Goal: Check status: Check status

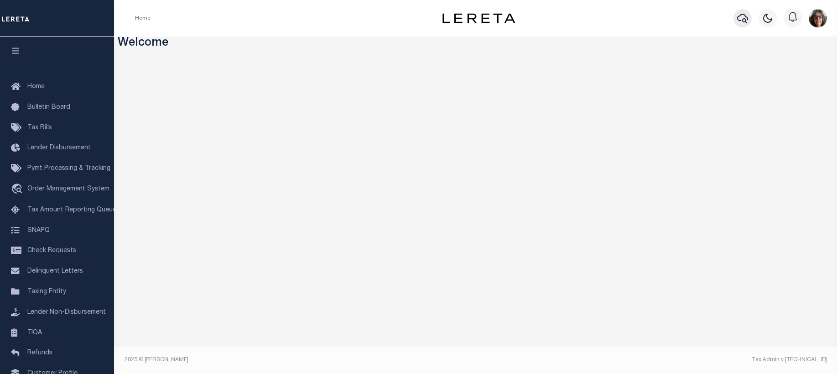
click at [740, 18] on icon "button" at bounding box center [742, 18] width 11 height 11
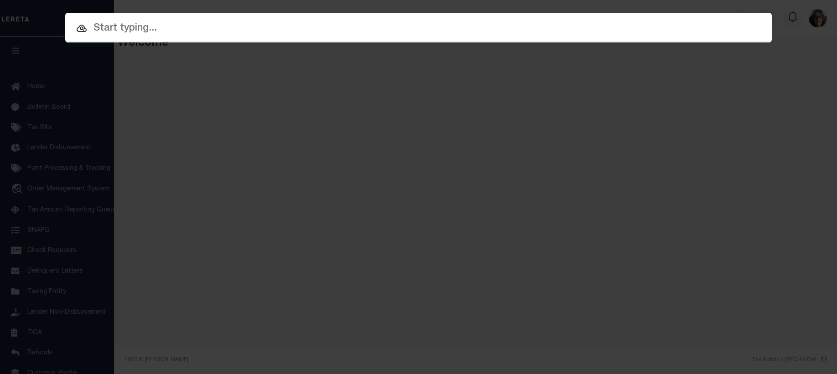
paste input "3506191481107"
type input "3506191481107"
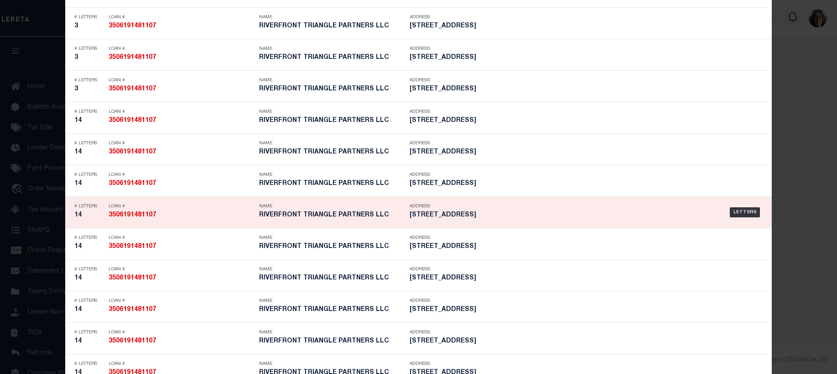
scroll to position [1414, 0]
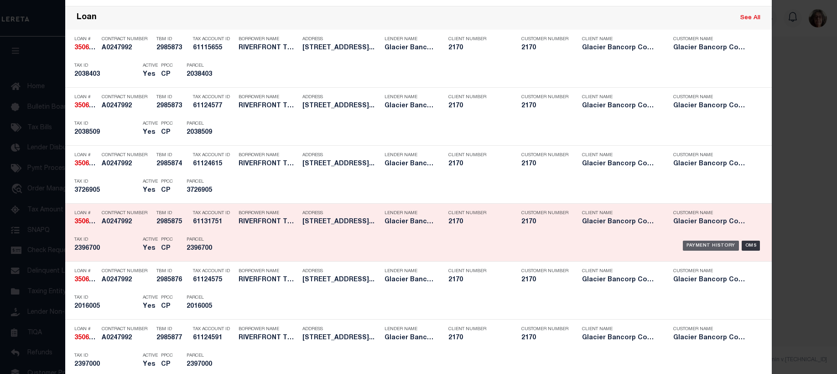
click at [702, 246] on div "Payment History" at bounding box center [711, 245] width 56 height 10
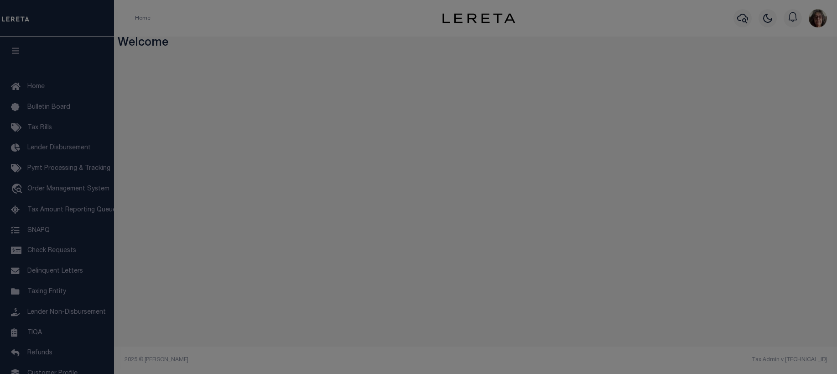
scroll to position [0, 0]
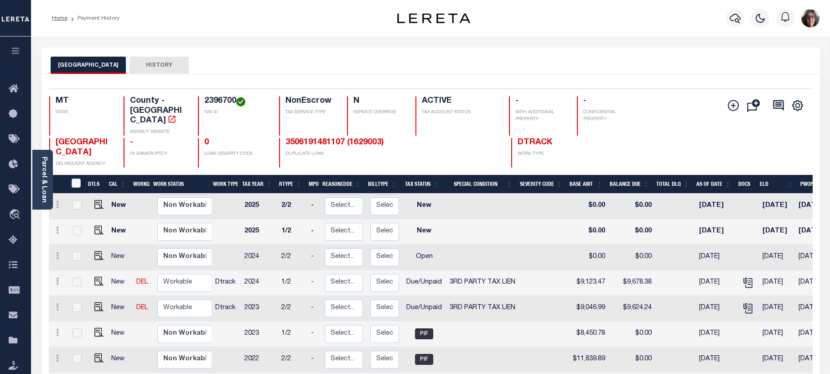
drag, startPoint x: 151, startPoint y: 63, endPoint x: 160, endPoint y: 74, distance: 13.9
click at [151, 63] on button "HISTORY" at bounding box center [159, 65] width 59 height 17
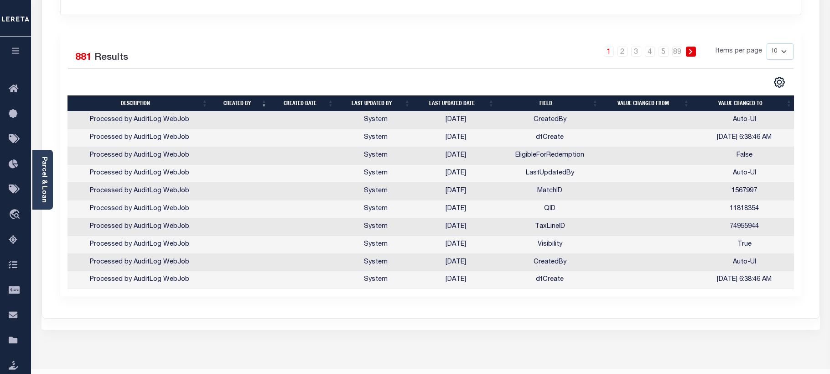
scroll to position [182, 0]
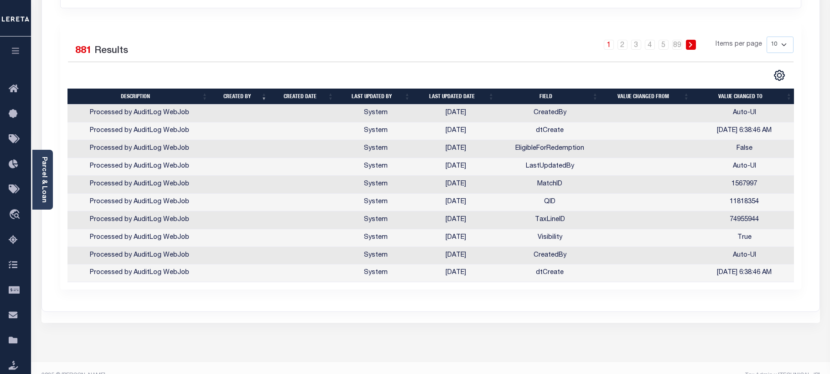
click at [784, 44] on select "10 25 50 100" at bounding box center [780, 44] width 27 height 16
select select "100"
click at [767, 36] on select "10 25 50 100" at bounding box center [780, 44] width 27 height 16
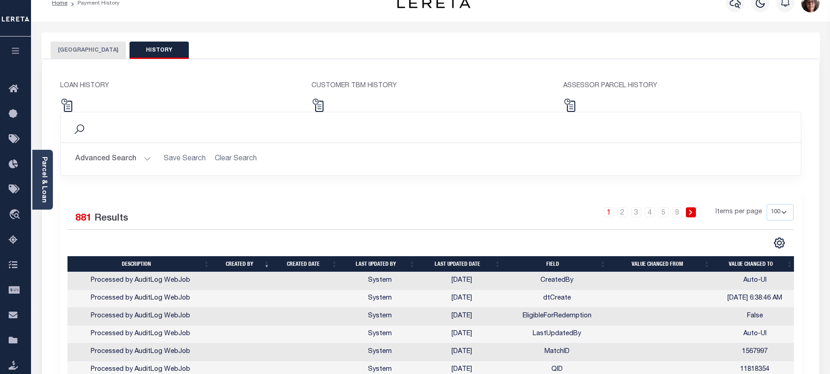
scroll to position [0, 0]
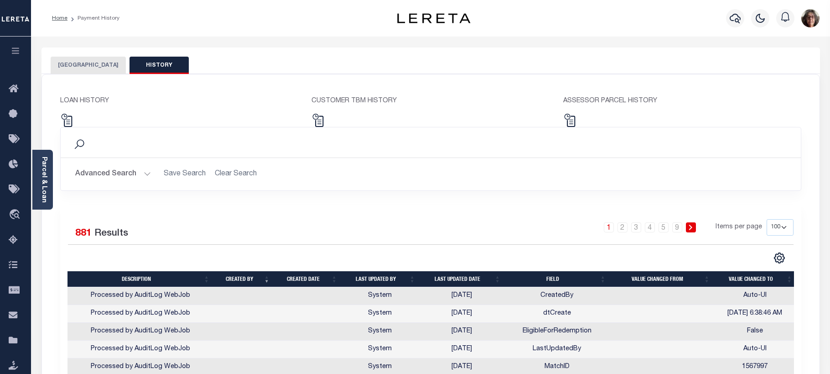
click at [82, 64] on button "MISSOULA COUNTY" at bounding box center [88, 65] width 75 height 17
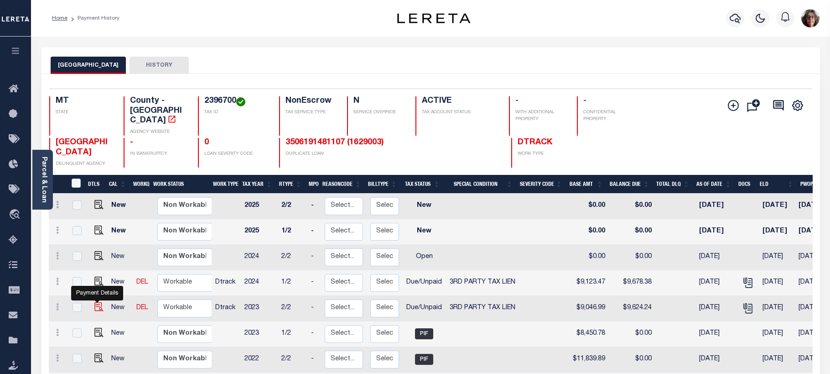
click at [94, 302] on img "" at bounding box center [98, 306] width 9 height 9
checkbox input "true"
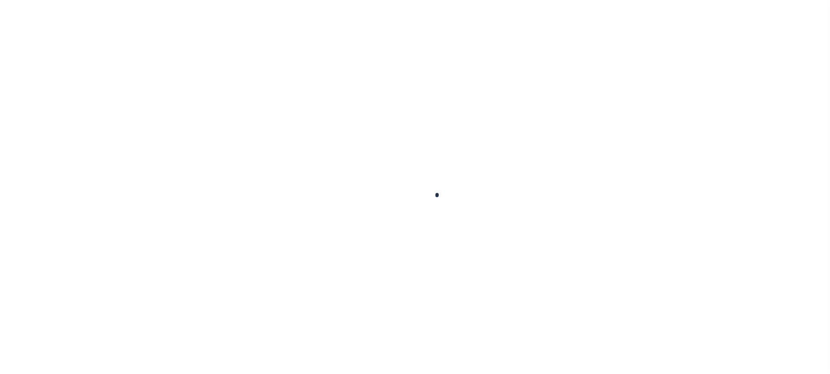
checkbox input "false"
type textarea "under assignment please see 2024 1st half attachment - ah"
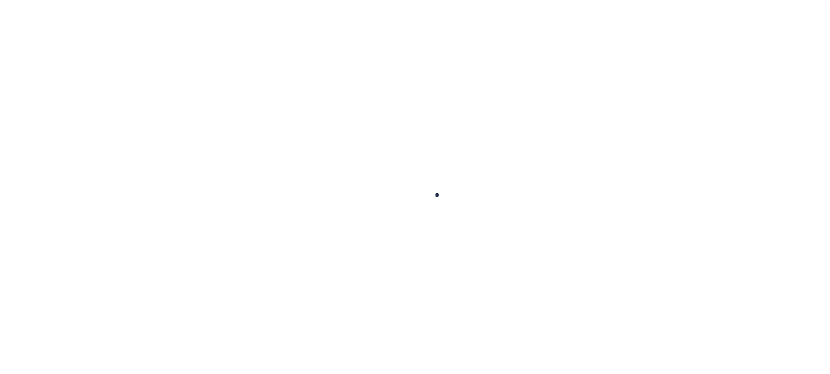
type input "04/30/2025"
type input "04/21/2025"
select select "DUE"
select select "20"
type input "0"
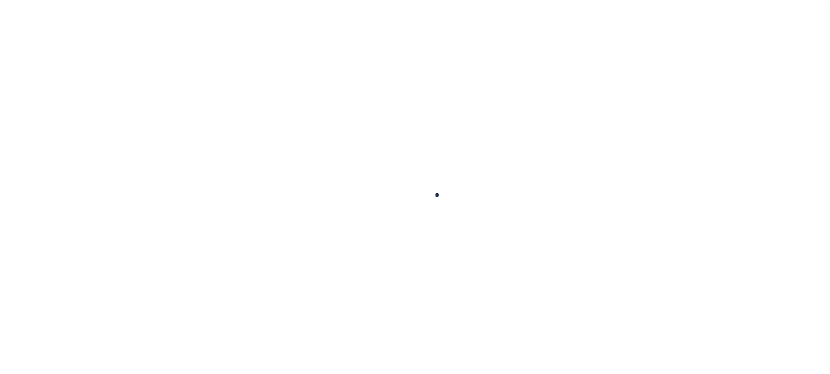
type input "$9,046.99"
type input "$577.25"
type input "$9,624.24"
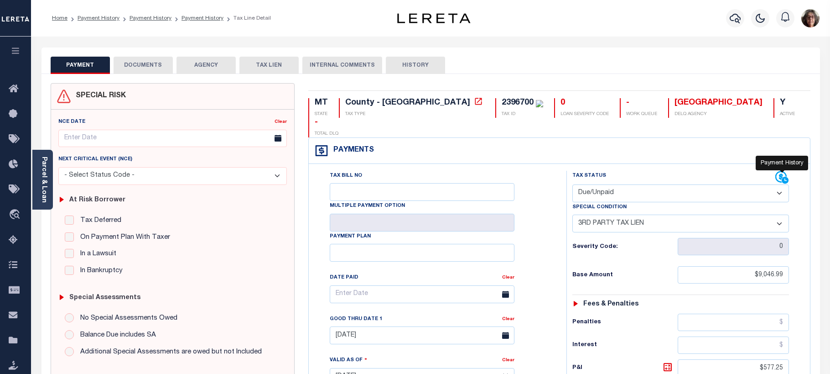
click at [777, 171] on icon at bounding box center [782, 178] width 14 height 14
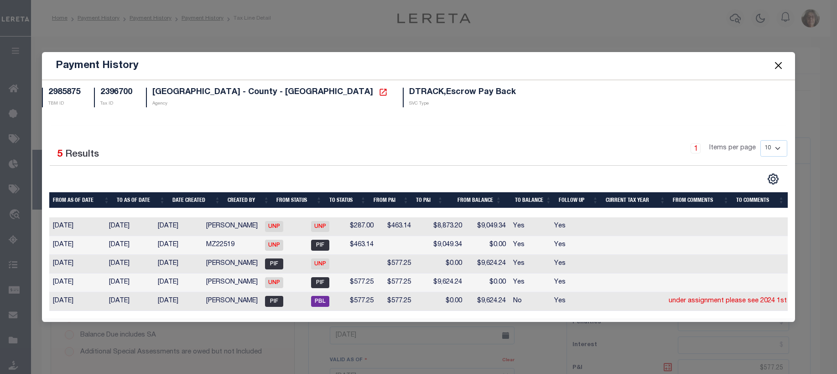
click at [779, 63] on button "Close" at bounding box center [778, 66] width 12 height 12
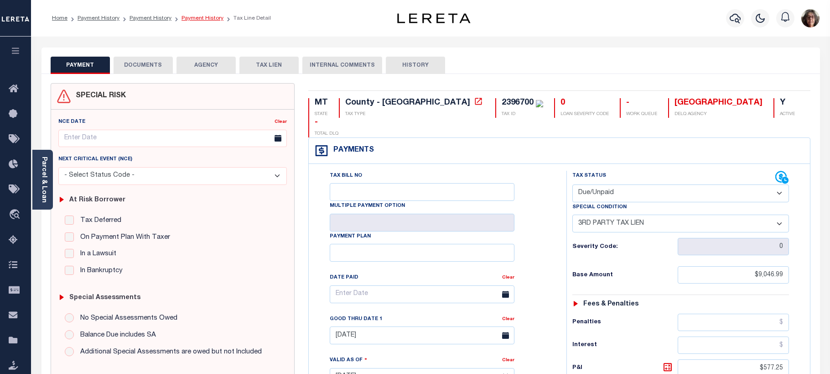
click at [189, 17] on link "Payment History" at bounding box center [203, 18] width 42 height 5
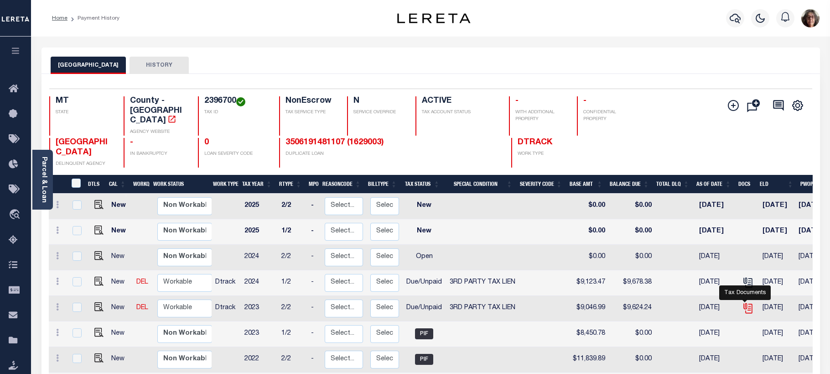
click at [743, 303] on icon "" at bounding box center [746, 306] width 7 height 7
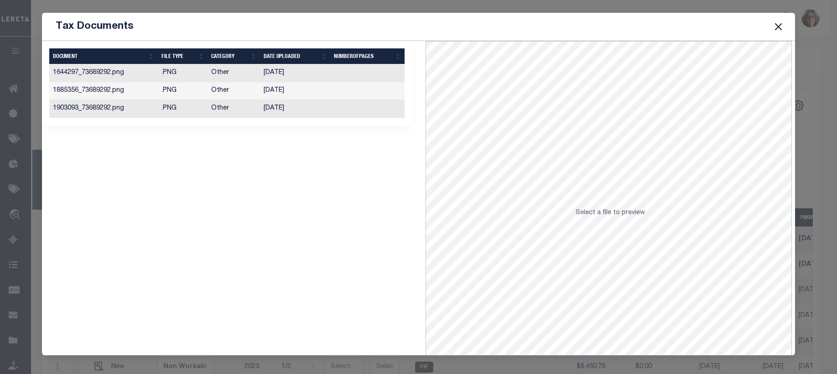
click at [273, 88] on td "04/03/2025" at bounding box center [295, 91] width 70 height 18
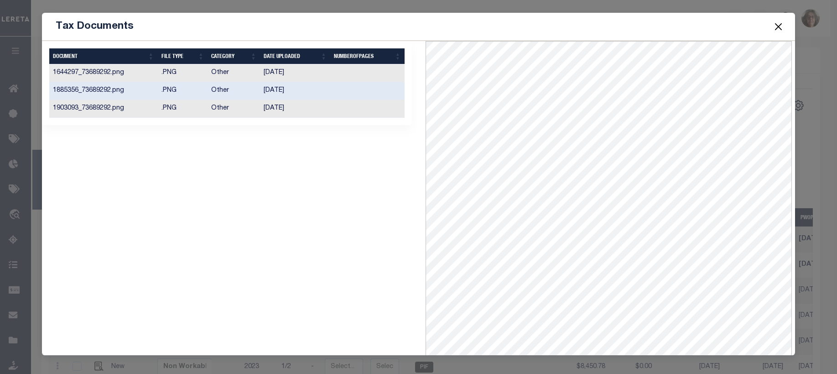
click at [273, 108] on td "04/21/2025" at bounding box center [295, 109] width 70 height 18
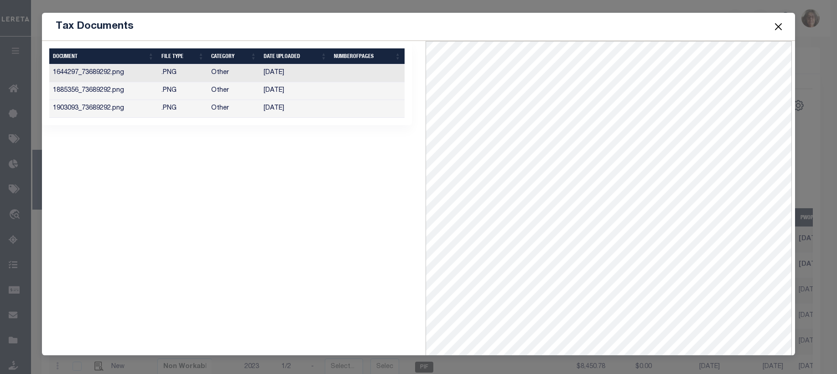
click at [778, 27] on button "Close" at bounding box center [778, 27] width 12 height 12
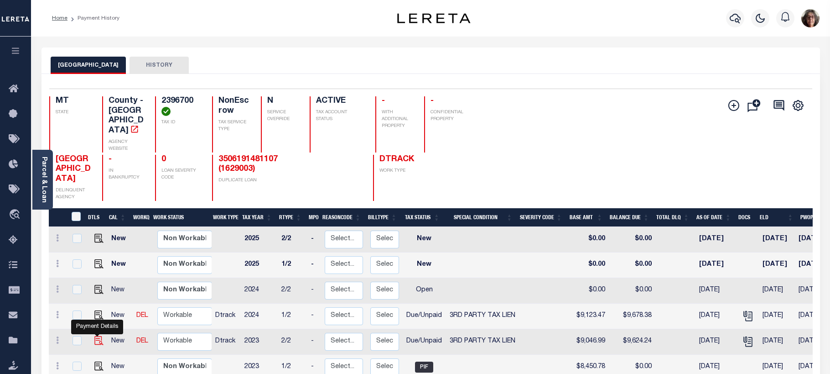
click at [94, 337] on img "" at bounding box center [98, 340] width 9 height 9
checkbox input "true"
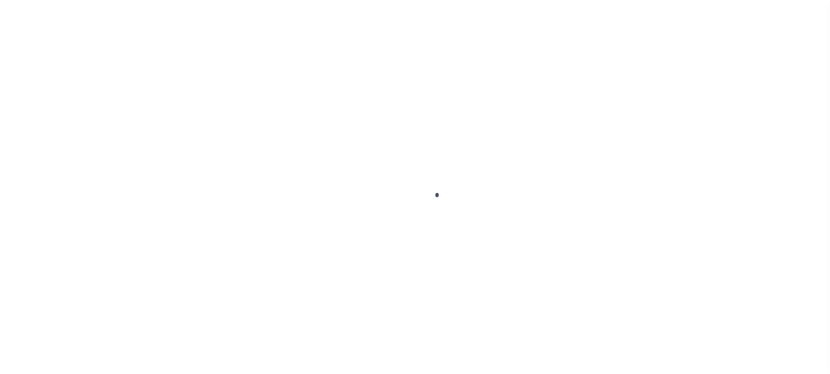
select select "DUE"
select select "20"
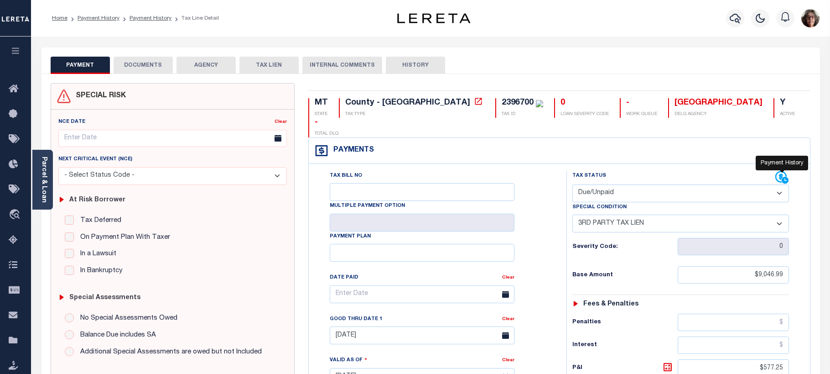
click at [779, 171] on icon at bounding box center [780, 176] width 11 height 11
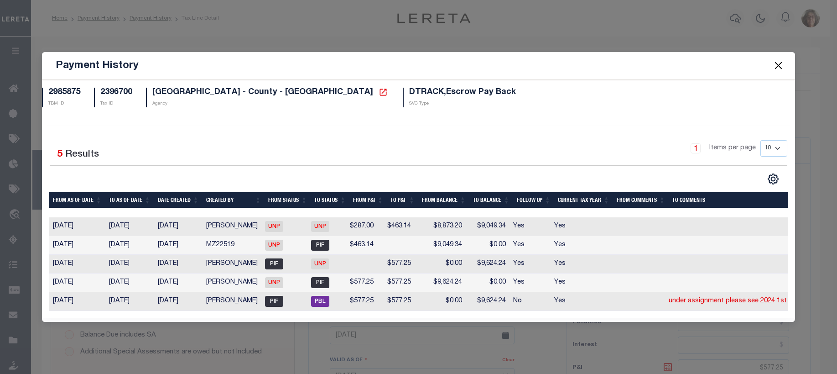
click at [749, 56] on div "Payment History" at bounding box center [418, 66] width 753 height 28
click at [779, 61] on button "Close" at bounding box center [778, 66] width 12 height 12
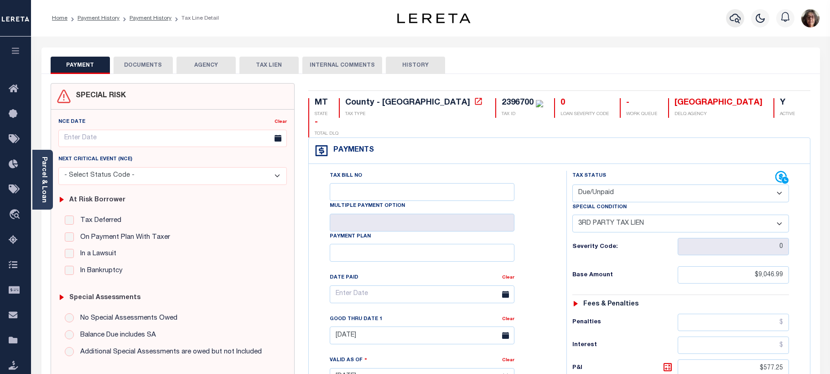
click at [735, 18] on icon "button" at bounding box center [735, 18] width 11 height 11
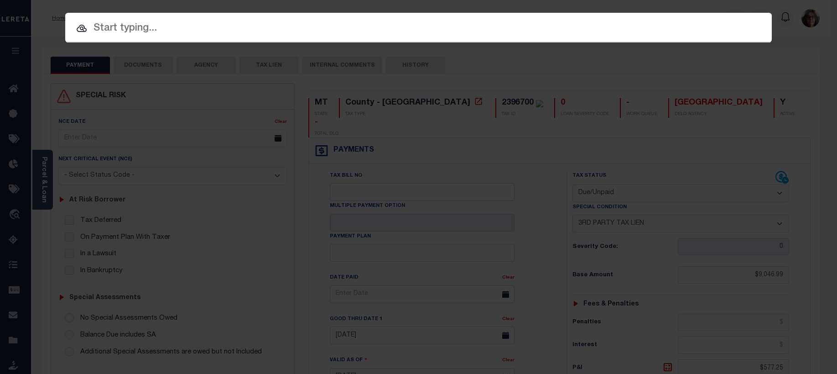
paste input "3505221481119"
type input "3505221481119"
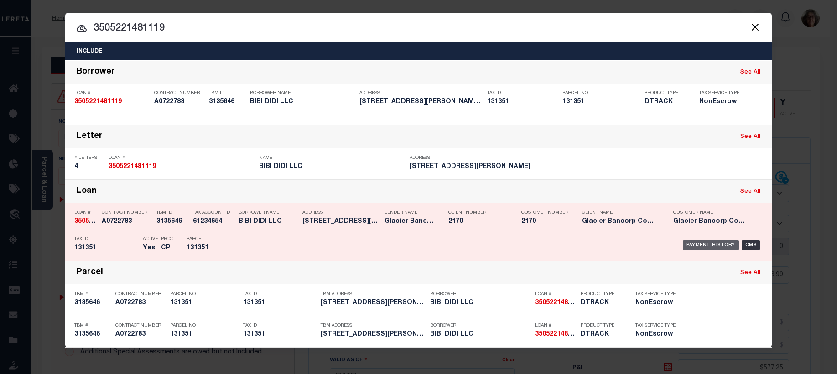
click at [708, 247] on div "Payment History" at bounding box center [711, 245] width 56 height 10
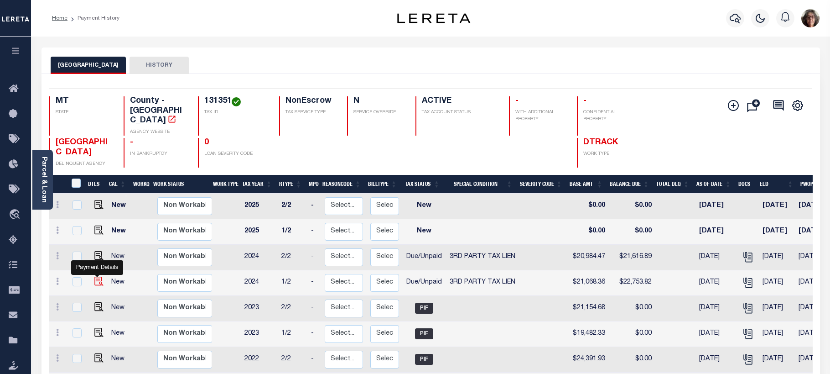
click at [95, 276] on img "" at bounding box center [98, 280] width 9 height 9
checkbox input "true"
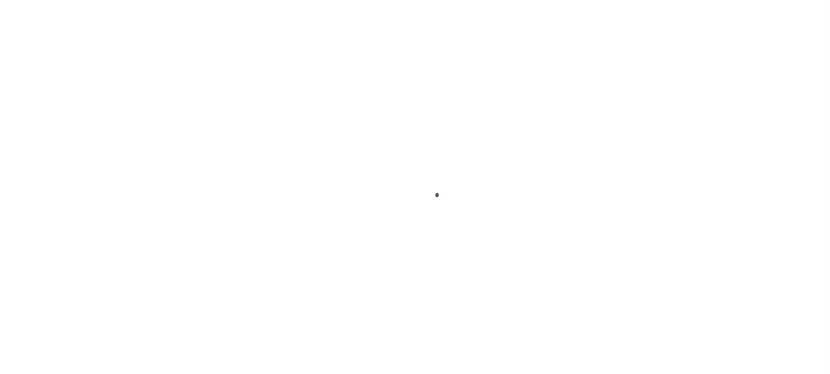
select select "DUE"
select select "20"
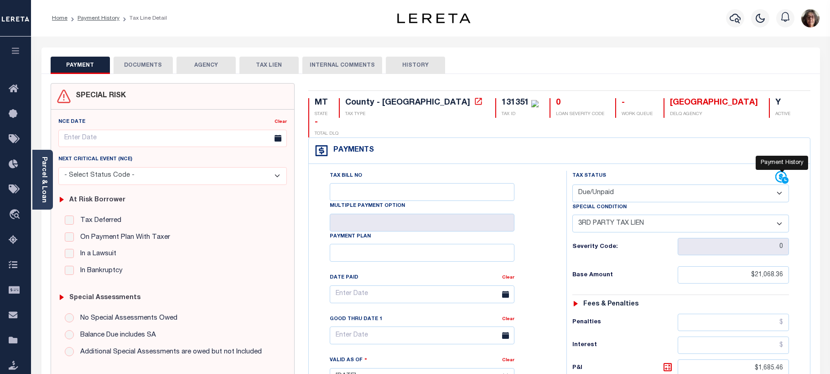
click at [777, 171] on icon at bounding box center [782, 178] width 14 height 14
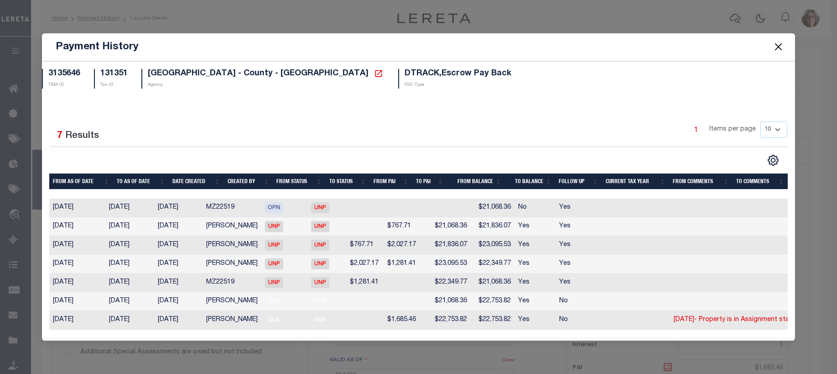
click at [780, 42] on button "Close" at bounding box center [778, 47] width 12 height 12
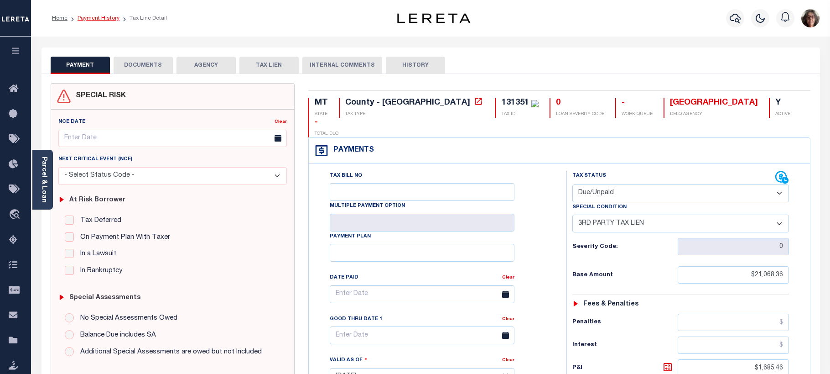
click at [90, 18] on link "Payment History" at bounding box center [99, 18] width 42 height 5
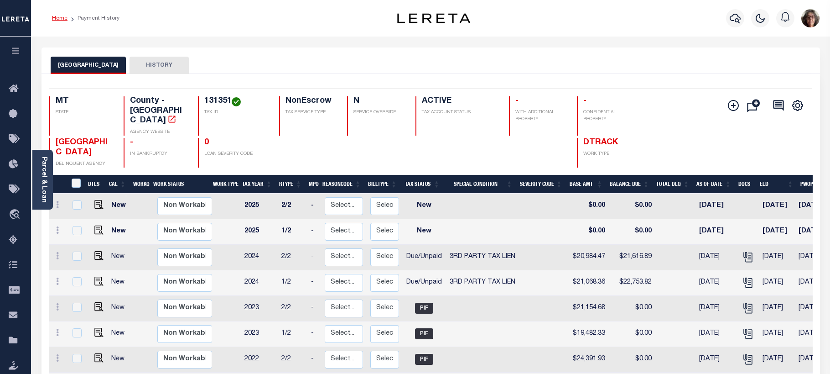
click at [60, 17] on link "Home" at bounding box center [60, 18] width 16 height 5
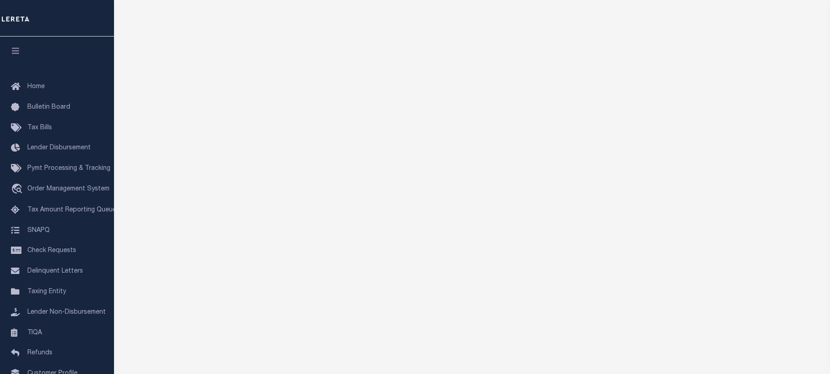
scroll to position [108, 0]
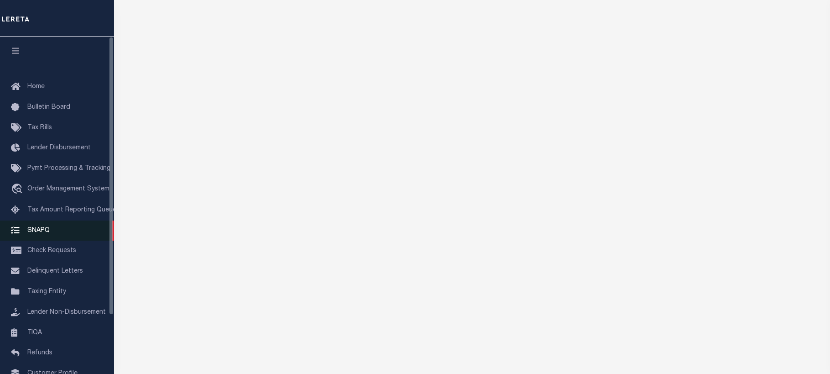
click at [42, 233] on span "SNAPQ" at bounding box center [38, 230] width 22 height 6
